Goal: Task Accomplishment & Management: Manage account settings

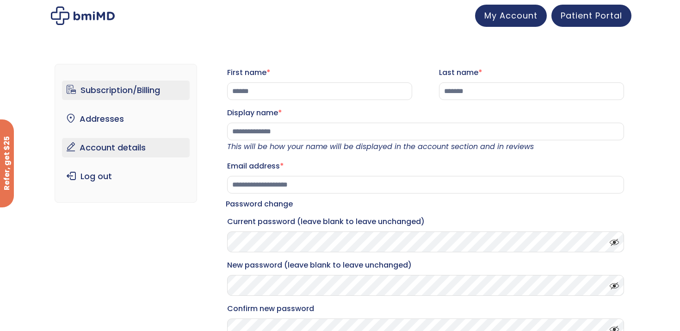
click at [131, 99] on link "Subscription/Billing" at bounding box center [126, 89] width 128 height 19
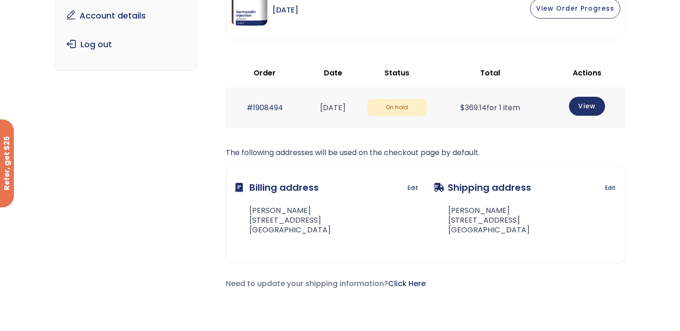
scroll to position [139, 0]
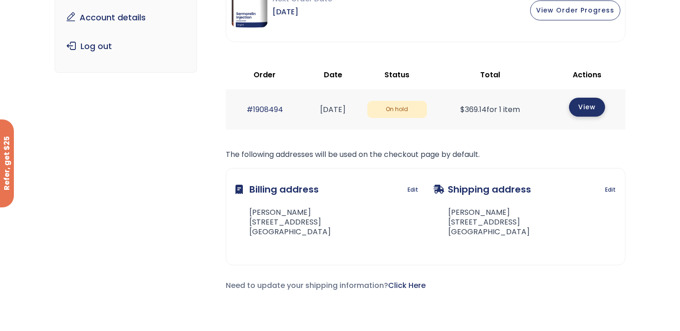
click at [595, 106] on link "View" at bounding box center [587, 107] width 36 height 19
